Goal: Information Seeking & Learning: Learn about a topic

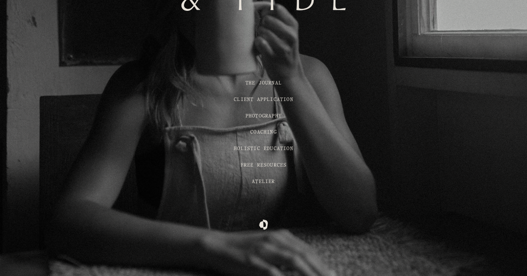
scroll to position [142, 0]
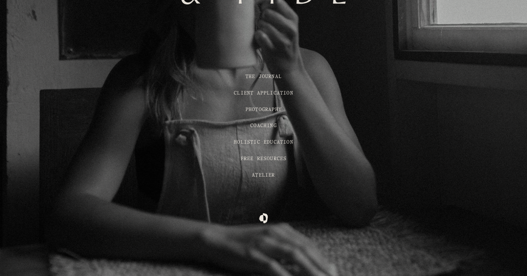
click at [272, 76] on link "THE JOURNAL" at bounding box center [263, 76] width 36 height 4
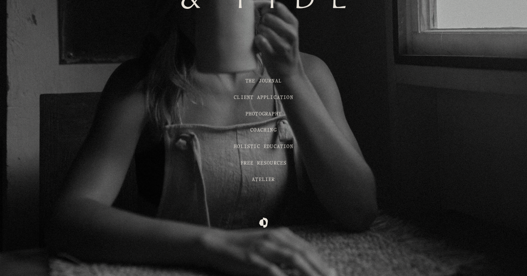
scroll to position [142, 0]
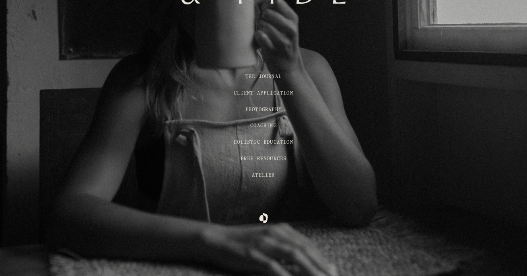
click at [260, 175] on span "Atelier" at bounding box center [263, 175] width 23 height 4
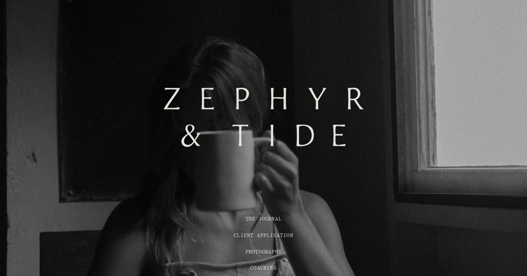
scroll to position [94, 0]
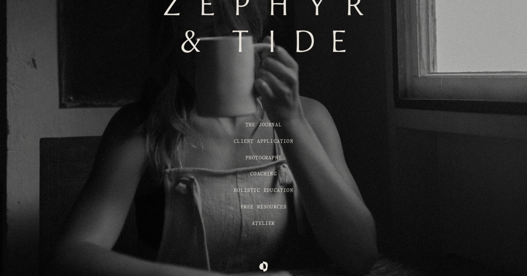
click at [249, 158] on span "Photography" at bounding box center [263, 158] width 36 height 4
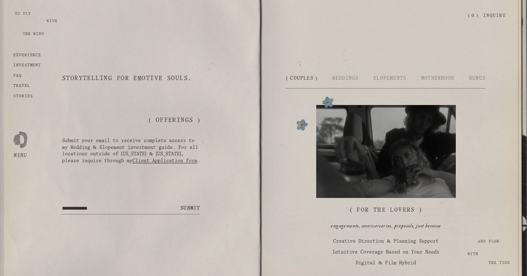
scroll to position [992, 0]
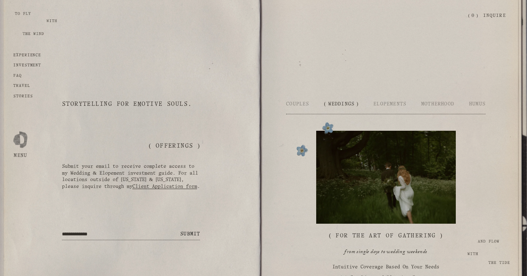
click at [344, 106] on span "Weddings" at bounding box center [341, 104] width 35 height 4
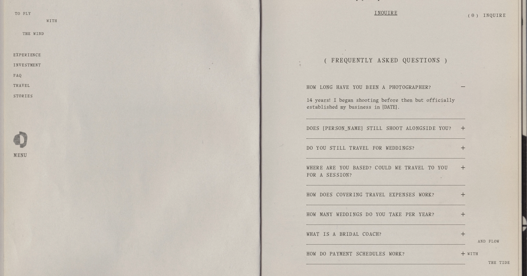
scroll to position [1360, 0]
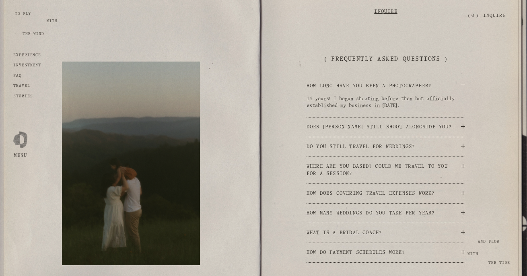
click at [339, 131] on span "Does Caleb still shoot alongside you?" at bounding box center [384, 127] width 154 height 7
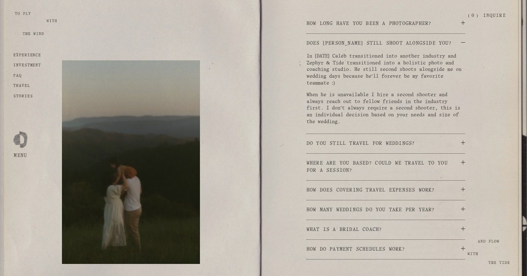
scroll to position [1424, 0]
click at [309, 218] on button "How many weddings do you take per year?" at bounding box center [386, 208] width 159 height 19
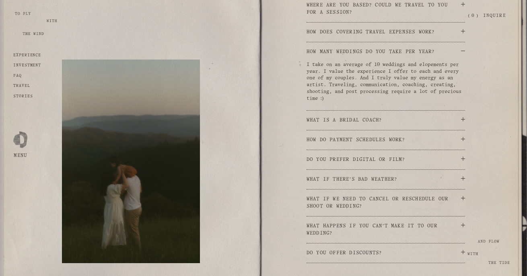
scroll to position [1502, 0]
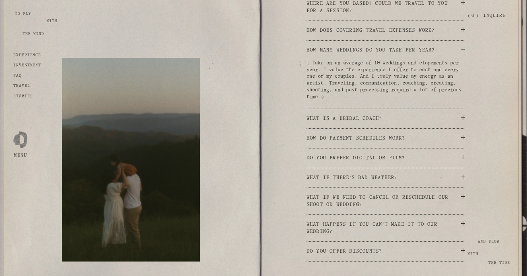
click at [338, 162] on span "Do you prefer digital or film?" at bounding box center [384, 157] width 154 height 7
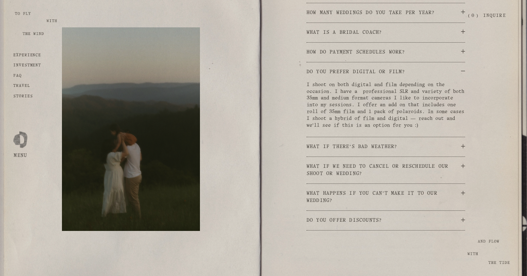
scroll to position [1561, 0]
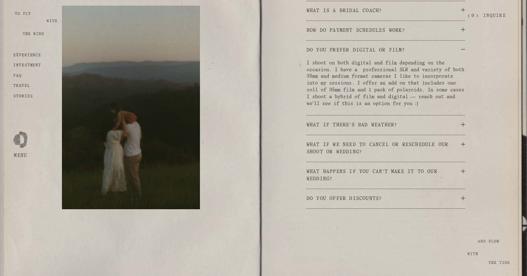
click at [329, 183] on span "What happens if you can’t make it to our wedding?" at bounding box center [384, 175] width 154 height 14
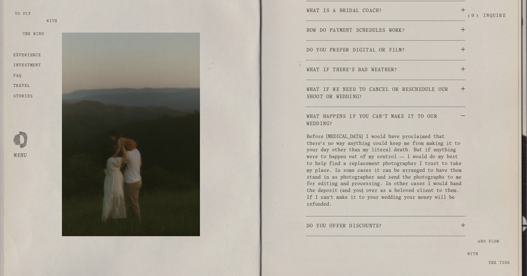
click at [335, 236] on button "Do you offer discounts?" at bounding box center [386, 225] width 159 height 19
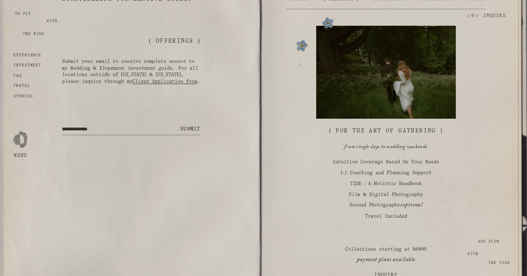
scroll to position [1098, 0]
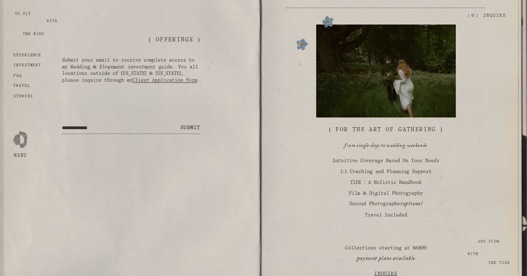
click at [433, 9] on div "Open Menu Close Menu Zephyr & Tide Home About Photography Coaching Journal Stor…" at bounding box center [263, 16] width 485 height 14
click at [431, 13] on div "Zephyr & Tide" at bounding box center [238, 16] width 434 height 8
click at [391, 13] on div "Zephyr & Tide" at bounding box center [238, 16] width 434 height 8
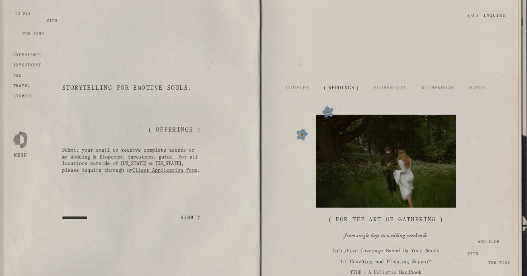
scroll to position [984, 0]
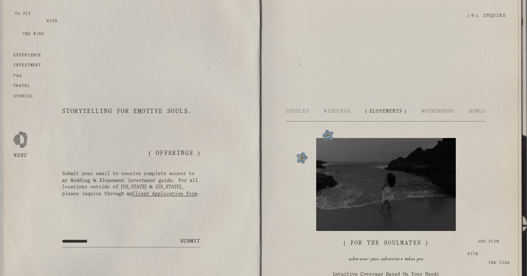
click at [393, 113] on span "Elopements" at bounding box center [385, 111] width 41 height 4
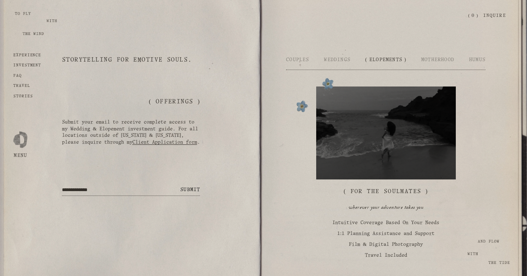
scroll to position [1052, 0]
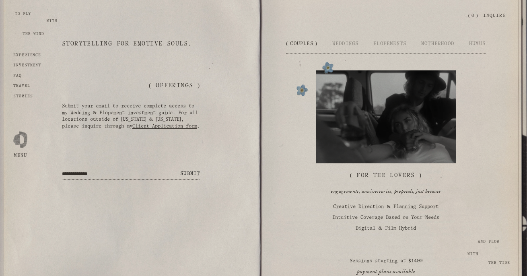
click at [297, 46] on span "Couples" at bounding box center [301, 43] width 31 height 4
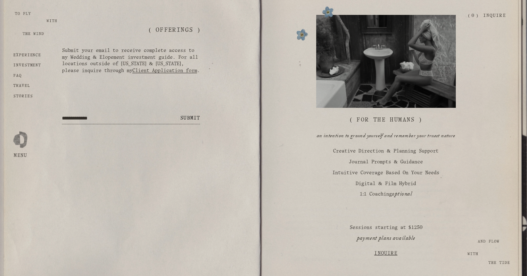
scroll to position [1110, 0]
